Goal: Information Seeking & Learning: Learn about a topic

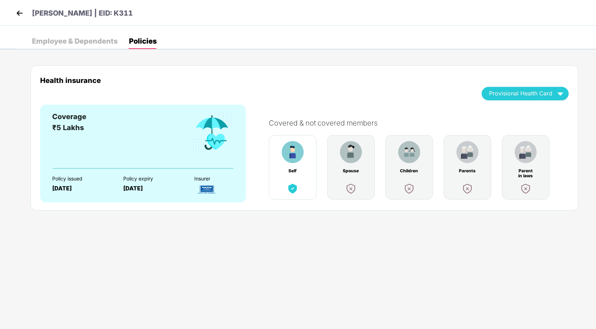
click at [17, 12] on img at bounding box center [19, 13] width 11 height 11
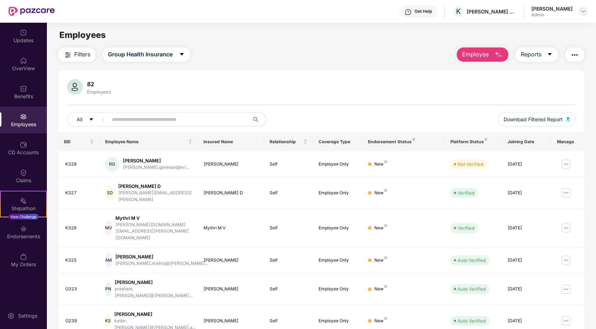
click at [580, 15] on div at bounding box center [583, 11] width 9 height 9
click at [583, 15] on div at bounding box center [583, 11] width 9 height 9
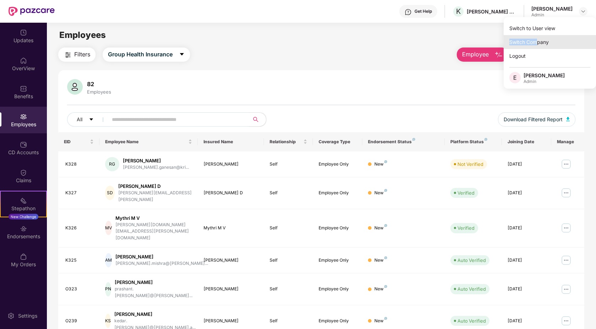
click at [536, 38] on div "Switch Company" at bounding box center [549, 42] width 92 height 14
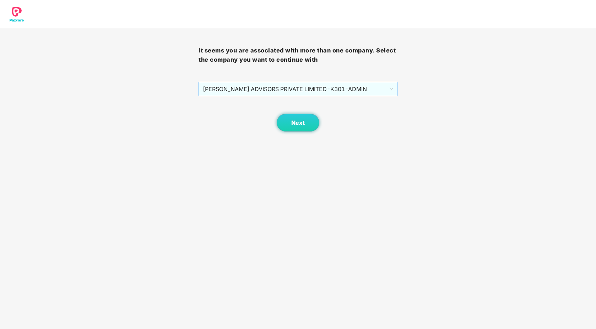
click at [344, 87] on span "[PERSON_NAME] ADVISORS PRIVATE LIMITED - K301 - ADMIN" at bounding box center [298, 88] width 190 height 13
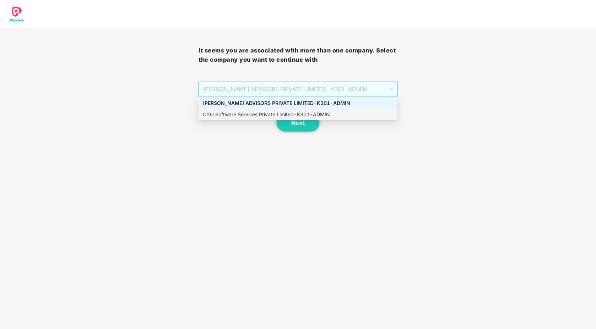
click at [309, 116] on div "O2O Software Services Private Limited - K301 - ADMIN" at bounding box center [298, 115] width 190 height 8
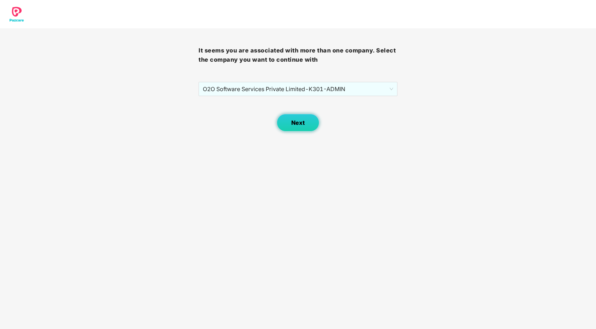
click at [294, 127] on button "Next" at bounding box center [298, 123] width 43 height 18
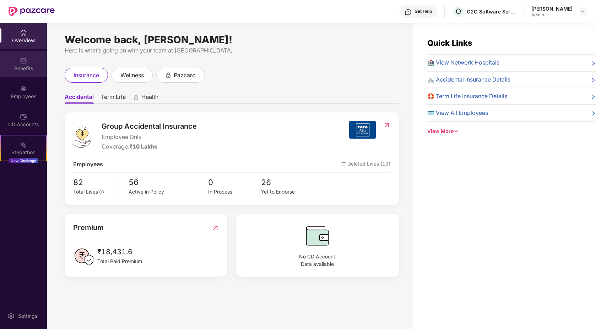
click at [27, 72] on div "Benefits" at bounding box center [23, 64] width 47 height 27
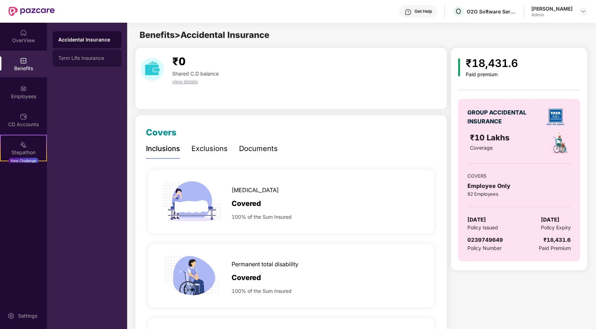
click at [89, 55] on div "Term Life Insurance" at bounding box center [87, 58] width 69 height 17
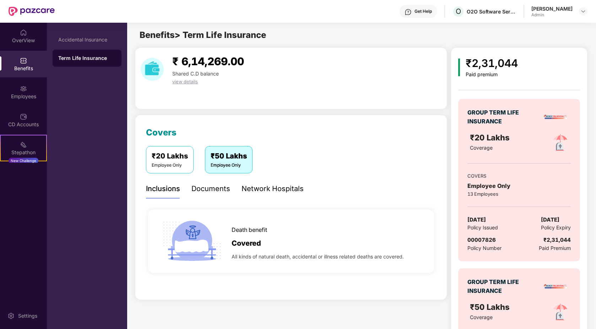
click at [561, 5] on div "[PERSON_NAME]" at bounding box center [551, 8] width 41 height 7
click at [585, 9] on img at bounding box center [583, 12] width 6 height 6
click at [529, 42] on div "Switch Company" at bounding box center [549, 42] width 92 height 14
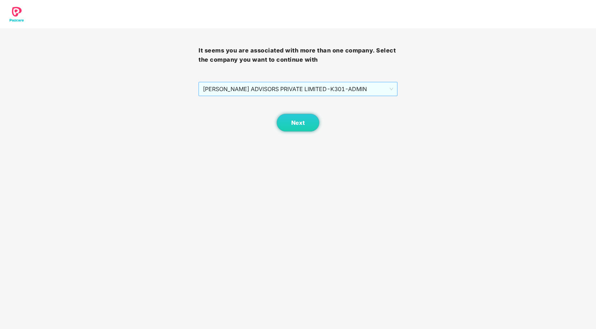
click at [386, 90] on span "[PERSON_NAME] ADVISORS PRIVATE LIMITED - K301 - ADMIN" at bounding box center [298, 88] width 190 height 13
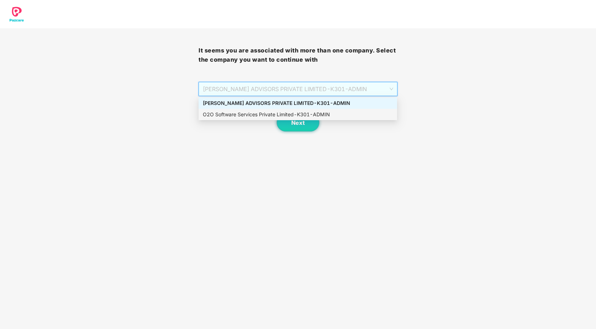
click at [306, 114] on div "O2O Software Services Private Limited - K301 - ADMIN" at bounding box center [298, 115] width 190 height 8
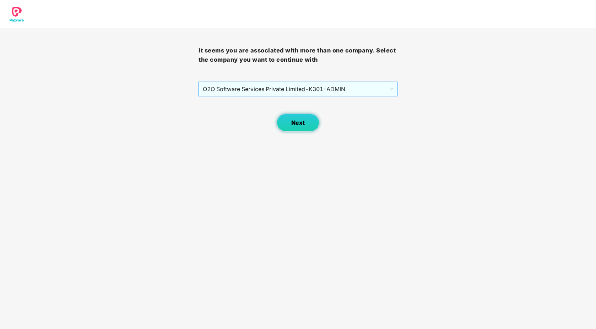
click at [288, 129] on button "Next" at bounding box center [298, 123] width 43 height 18
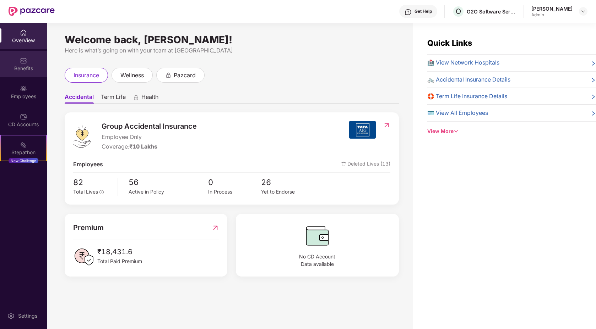
click at [17, 67] on div "Benefits" at bounding box center [23, 68] width 47 height 7
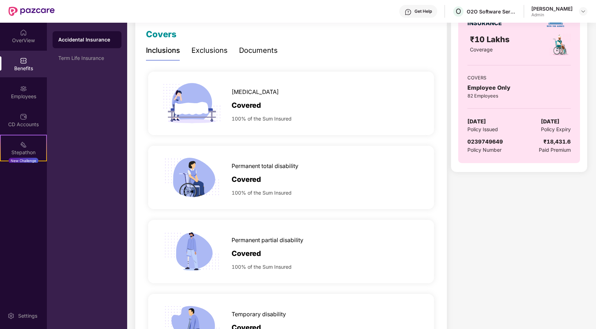
scroll to position [80, 0]
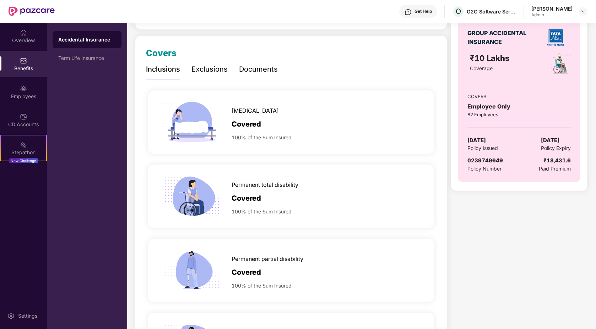
click at [213, 71] on div "Exclusions" at bounding box center [209, 69] width 36 height 11
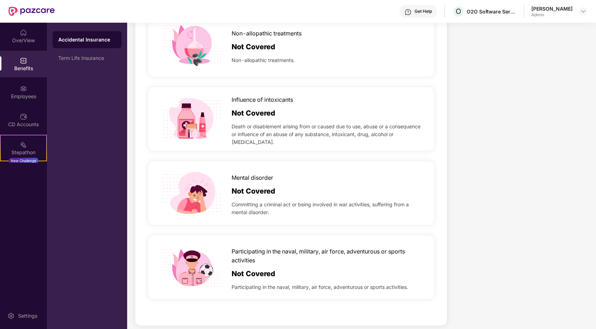
scroll to position [462, 0]
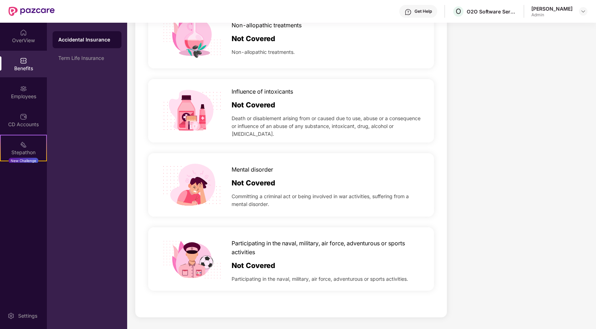
click at [550, 16] on div "Admin" at bounding box center [551, 15] width 41 height 6
click at [584, 12] on img at bounding box center [583, 12] width 6 height 6
click at [536, 46] on div "Switch Company" at bounding box center [549, 42] width 92 height 14
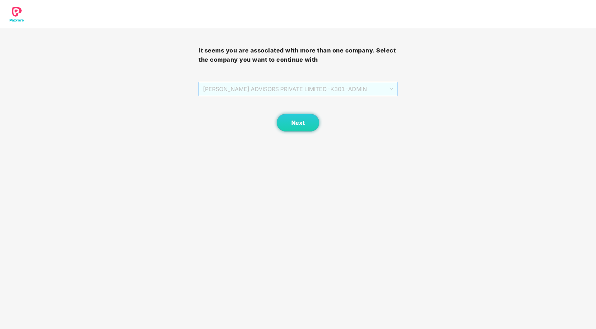
click at [392, 91] on span "[PERSON_NAME] ADVISORS PRIVATE LIMITED - K301 - ADMIN" at bounding box center [298, 88] width 190 height 13
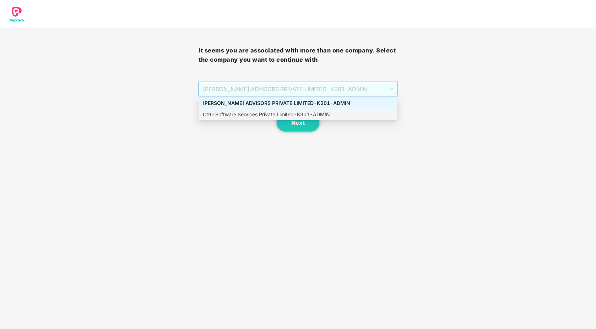
click at [284, 114] on div "O2O Software Services Private Limited - K301 - ADMIN" at bounding box center [298, 115] width 190 height 8
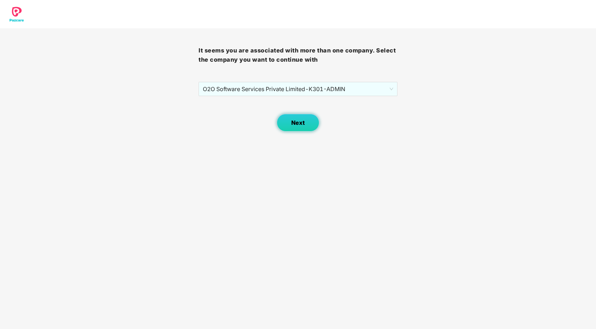
click at [294, 122] on span "Next" at bounding box center [297, 123] width 13 height 7
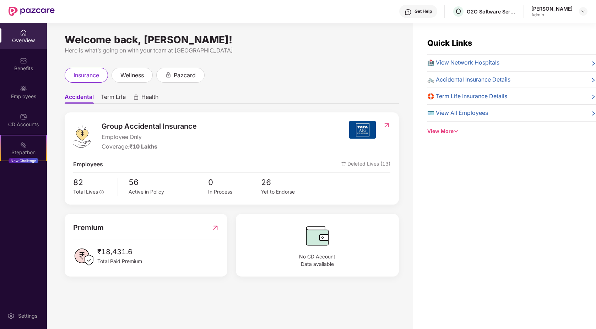
click at [14, 65] on div "Benefits" at bounding box center [23, 68] width 47 height 7
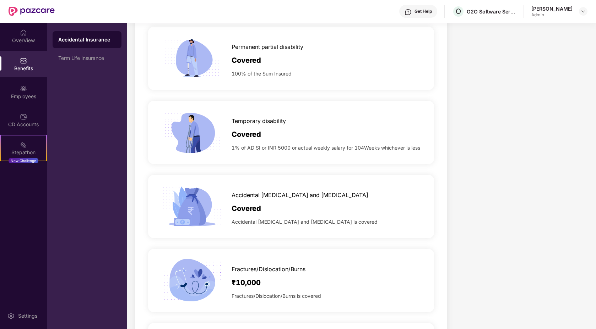
scroll to position [297, 0]
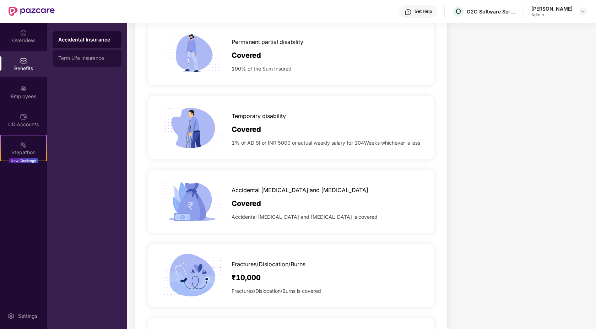
click at [76, 58] on div "Term Life Insurance" at bounding box center [87, 58] width 58 height 6
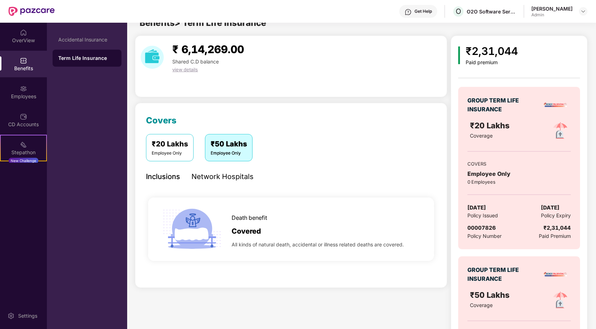
scroll to position [117, 0]
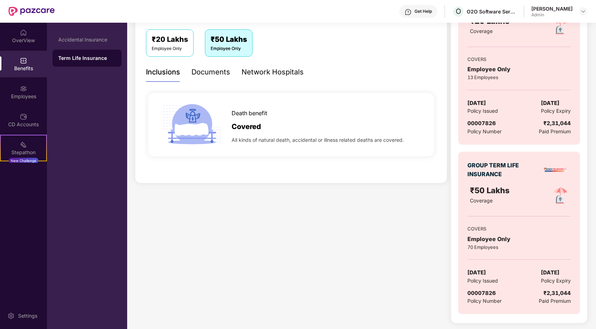
click at [536, 9] on div "[PERSON_NAME]" at bounding box center [551, 8] width 41 height 7
click at [583, 13] on img at bounding box center [583, 12] width 6 height 6
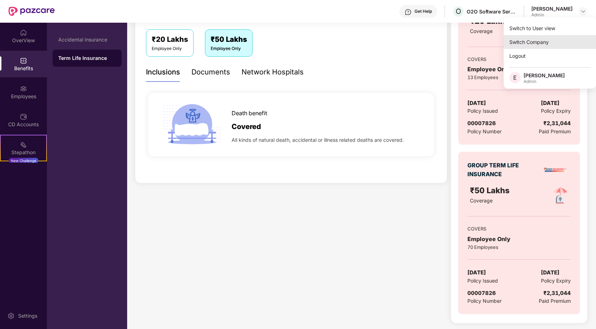
click at [542, 39] on div "Switch Company" at bounding box center [549, 42] width 92 height 14
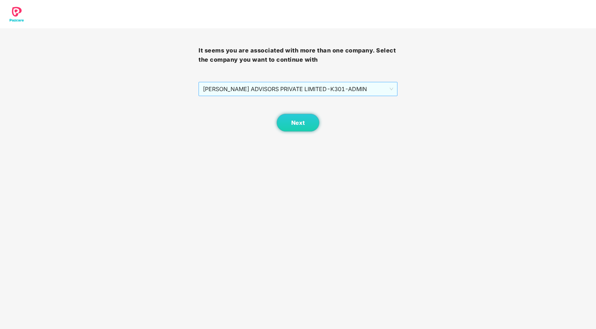
click at [332, 90] on span "[PERSON_NAME] ADVISORS PRIVATE LIMITED - K301 - ADMIN" at bounding box center [298, 88] width 190 height 13
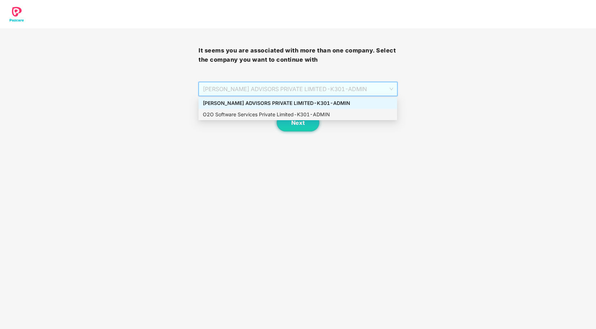
click at [313, 111] on div "O2O Software Services Private Limited - K301 - ADMIN" at bounding box center [298, 115] width 190 height 8
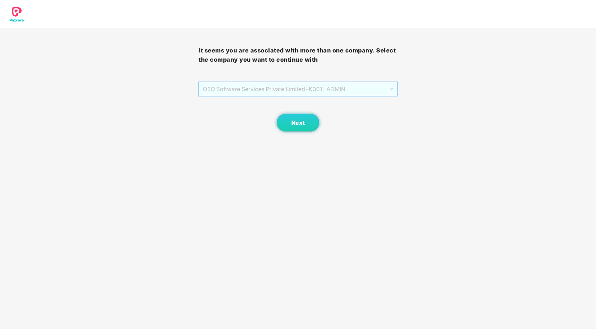
click at [297, 89] on span "O2O Software Services Private Limited - K301 - ADMIN" at bounding box center [298, 88] width 190 height 13
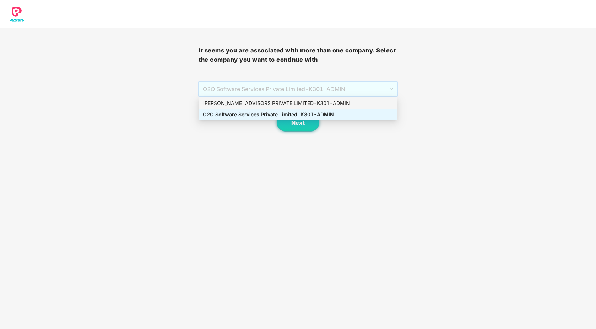
click at [290, 106] on div "[PERSON_NAME] ADVISORS PRIVATE LIMITED - K301 - ADMIN" at bounding box center [298, 103] width 190 height 8
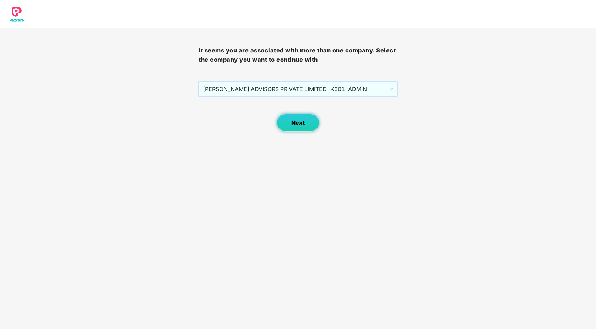
click at [290, 117] on button "Next" at bounding box center [298, 123] width 43 height 18
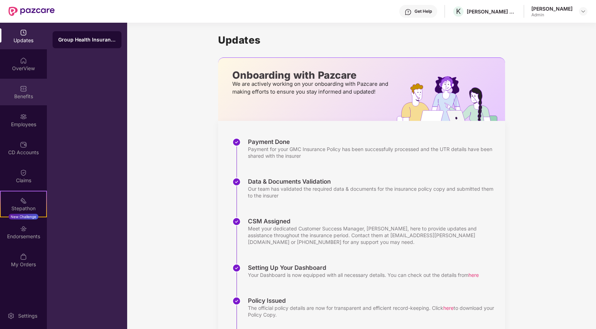
click at [24, 97] on div "Benefits" at bounding box center [23, 96] width 47 height 7
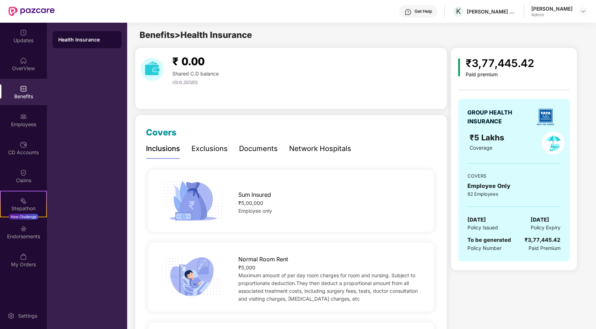
click at [202, 146] on div "Exclusions" at bounding box center [209, 148] width 36 height 11
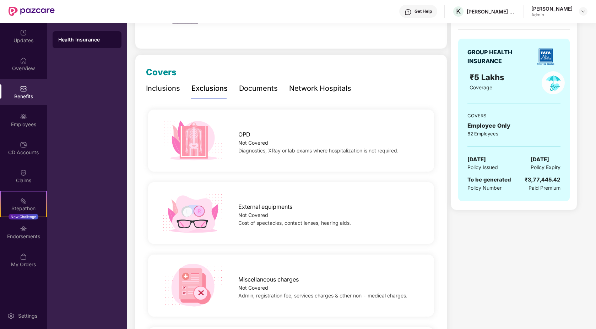
scroll to position [70, 0]
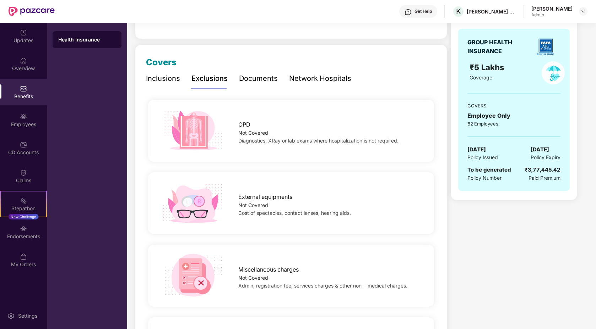
click at [308, 80] on div "Network Hospitals" at bounding box center [320, 78] width 62 height 11
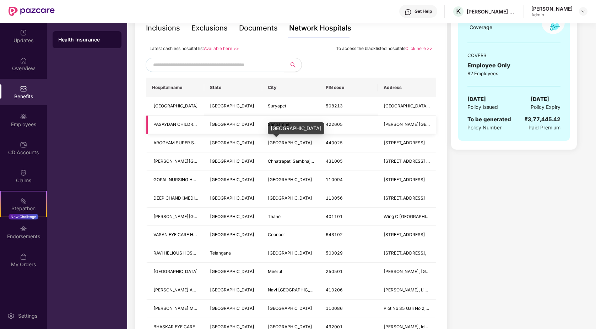
scroll to position [125, 0]
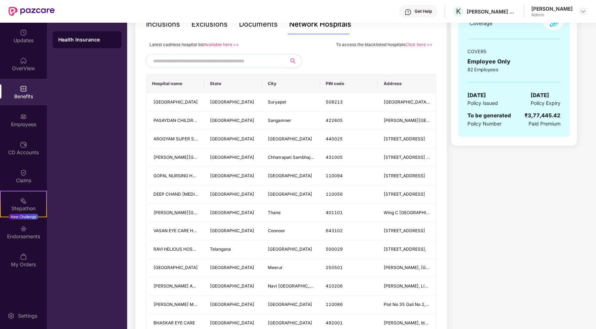
click at [256, 27] on div "Documents" at bounding box center [258, 24] width 39 height 11
